Goal: Transaction & Acquisition: Purchase product/service

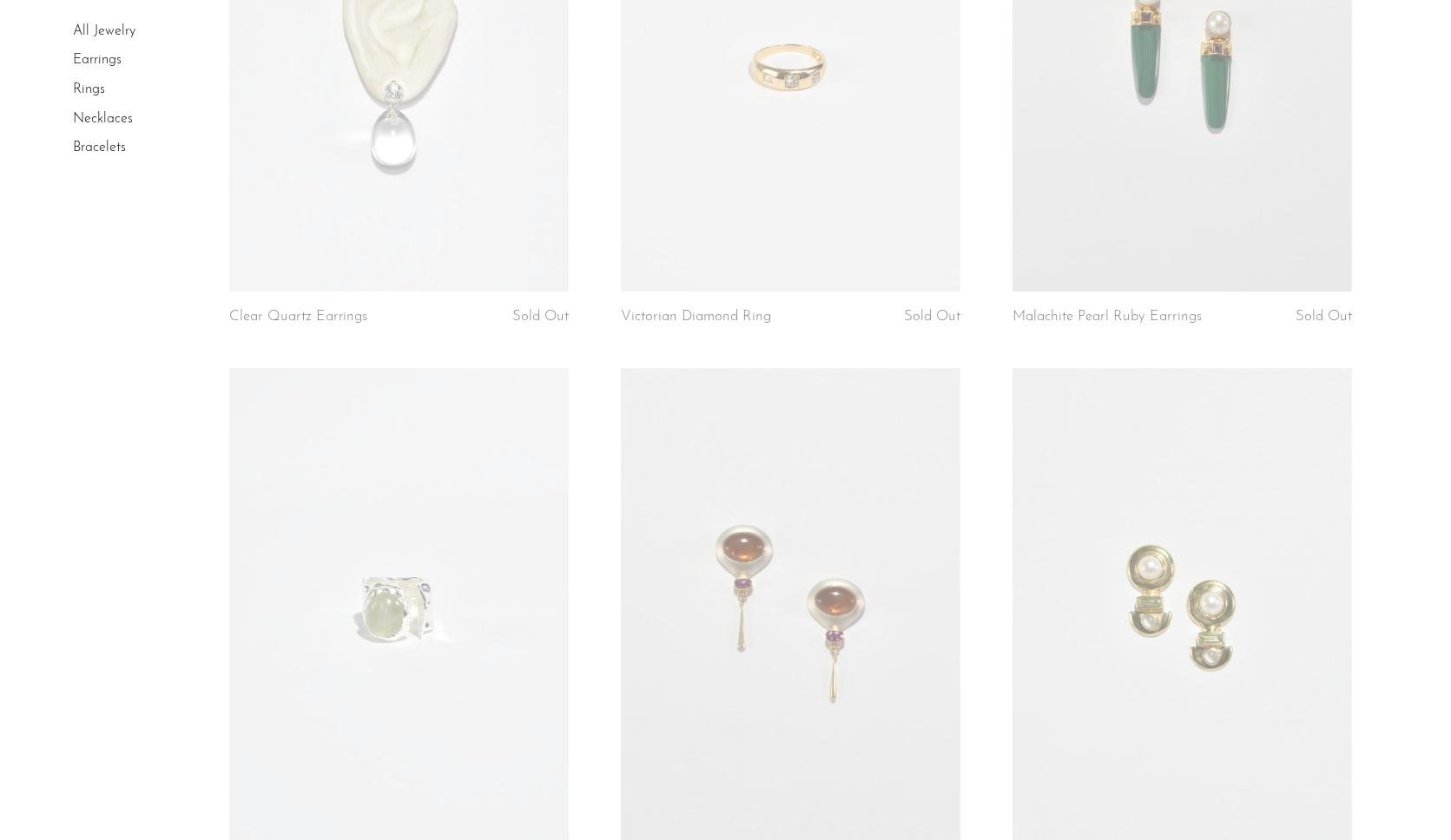
scroll to position [6163, 0]
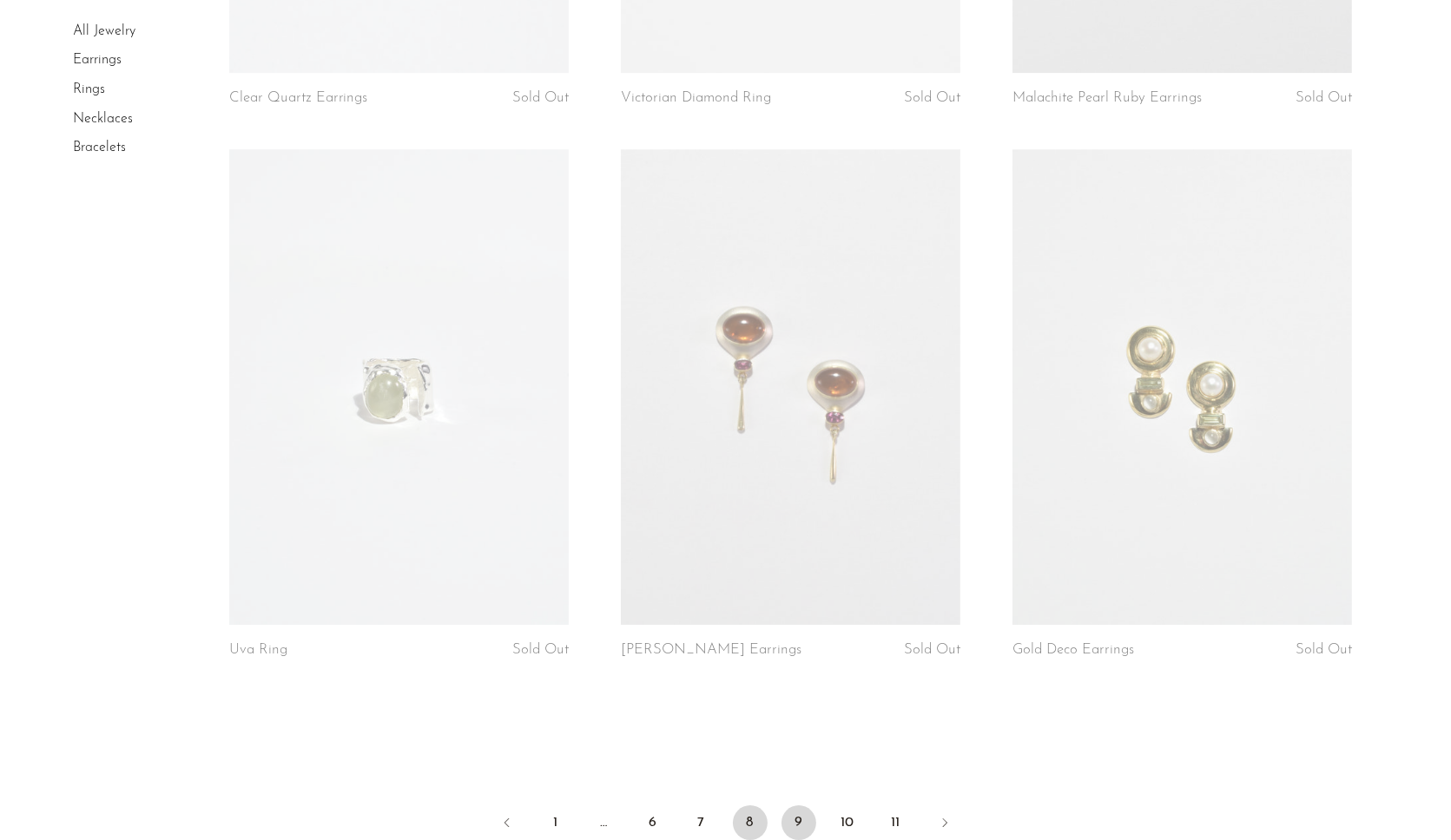
click at [793, 815] on link "9" at bounding box center [799, 823] width 35 height 35
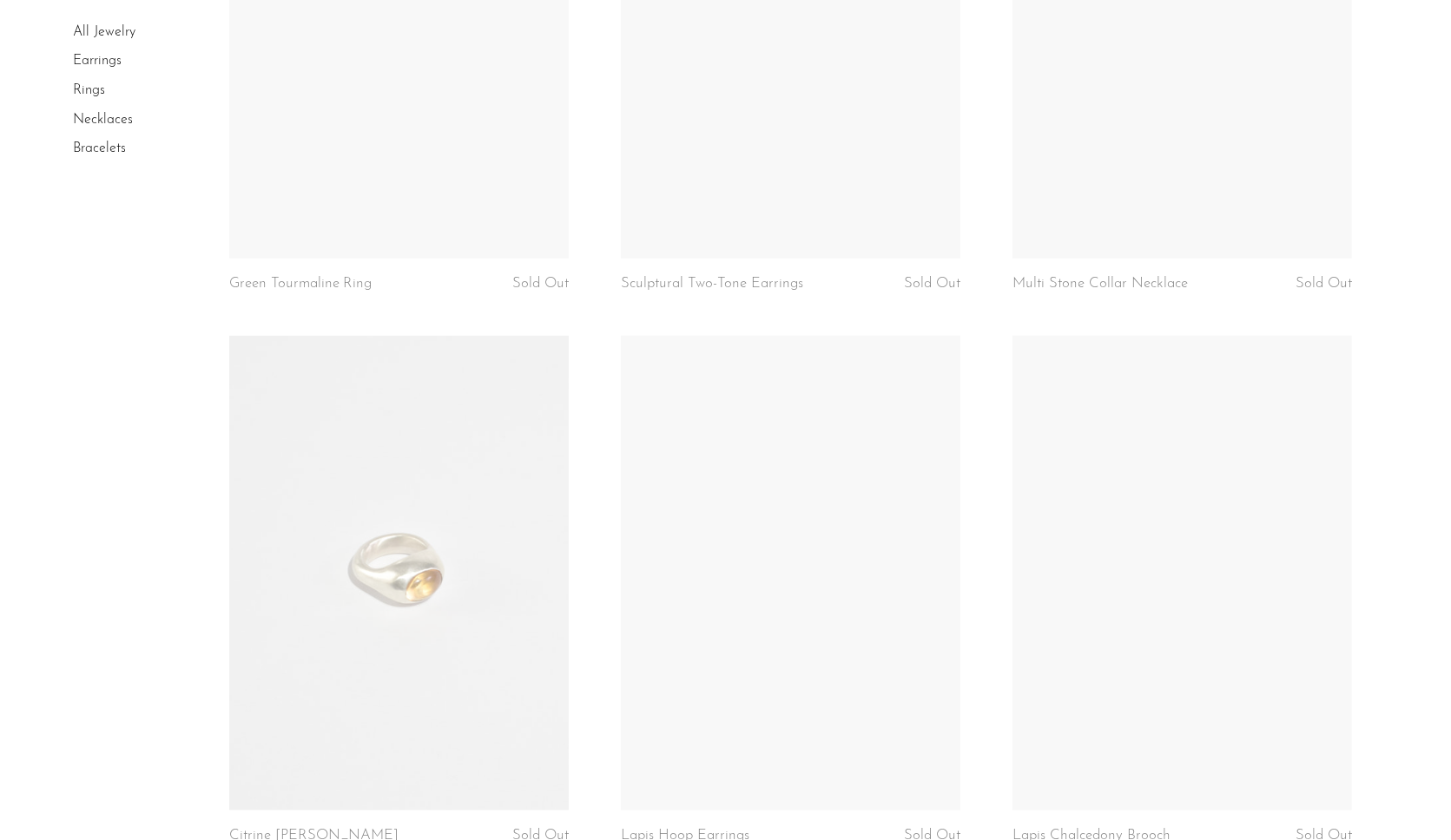
scroll to position [2257, 0]
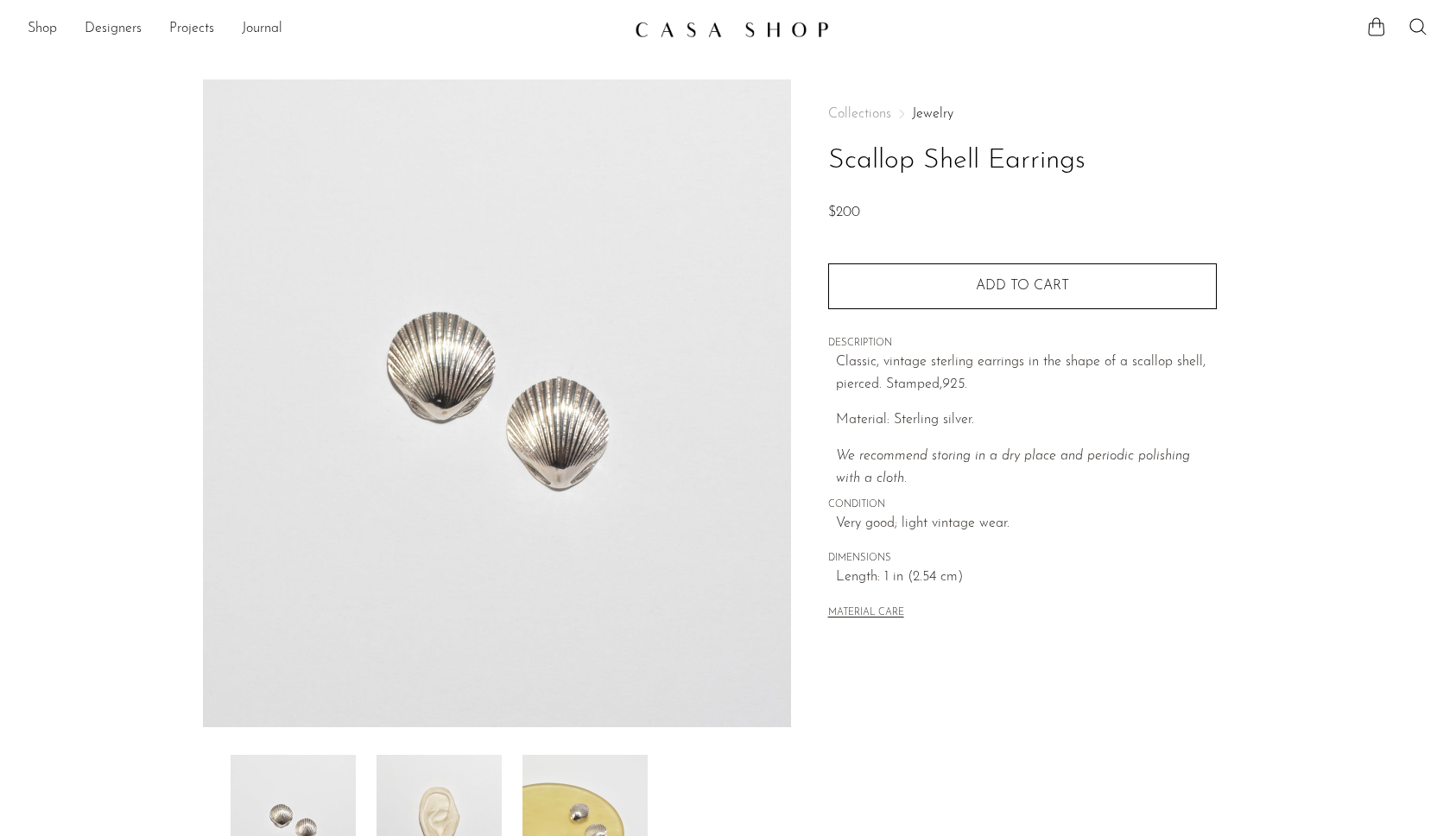
scroll to position [172, 0]
